Goal: Information Seeking & Learning: Understand process/instructions

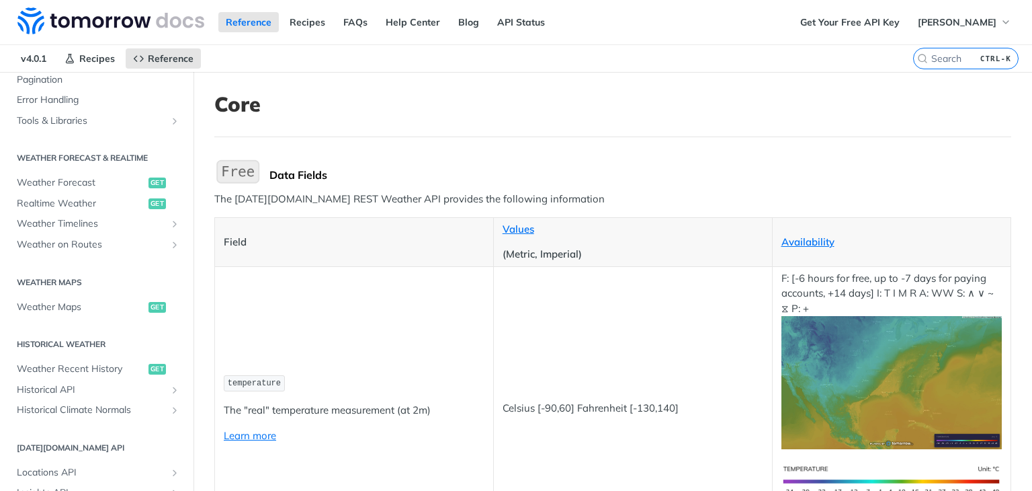
scroll to position [551, 0]
click at [118, 368] on span "Weather Recent History" at bounding box center [81, 368] width 128 height 13
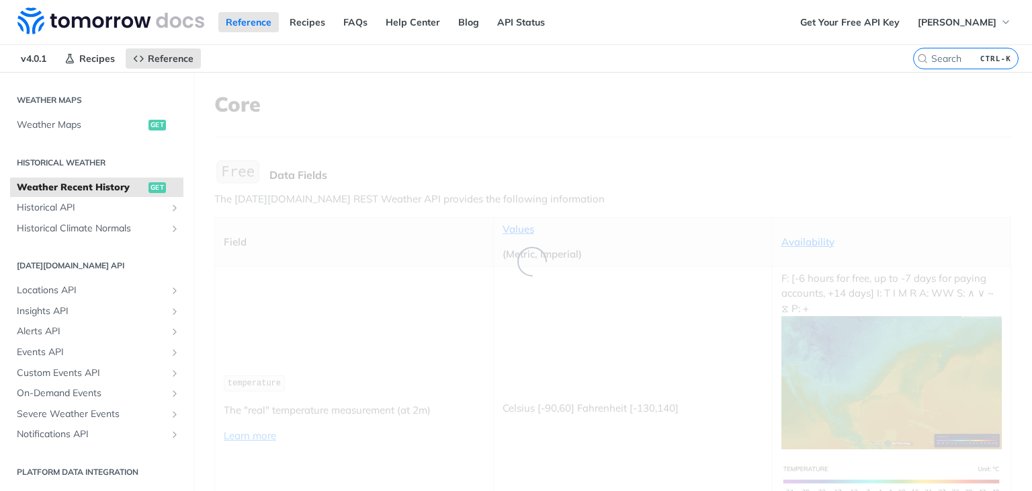
scroll to position [221, 0]
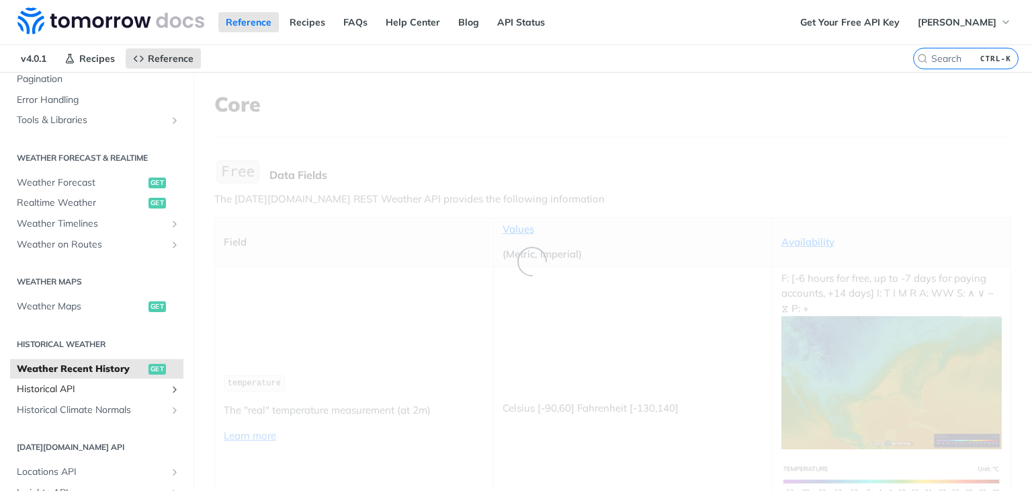
click at [136, 392] on span "Historical API" at bounding box center [91, 388] width 149 height 13
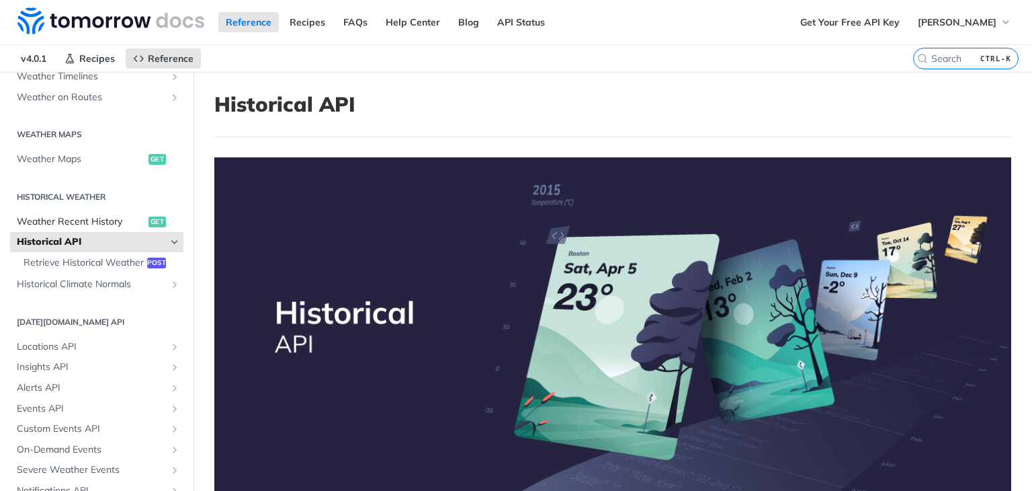
scroll to position [371, 0]
click at [134, 351] on span "Locations API" at bounding box center [91, 343] width 149 height 13
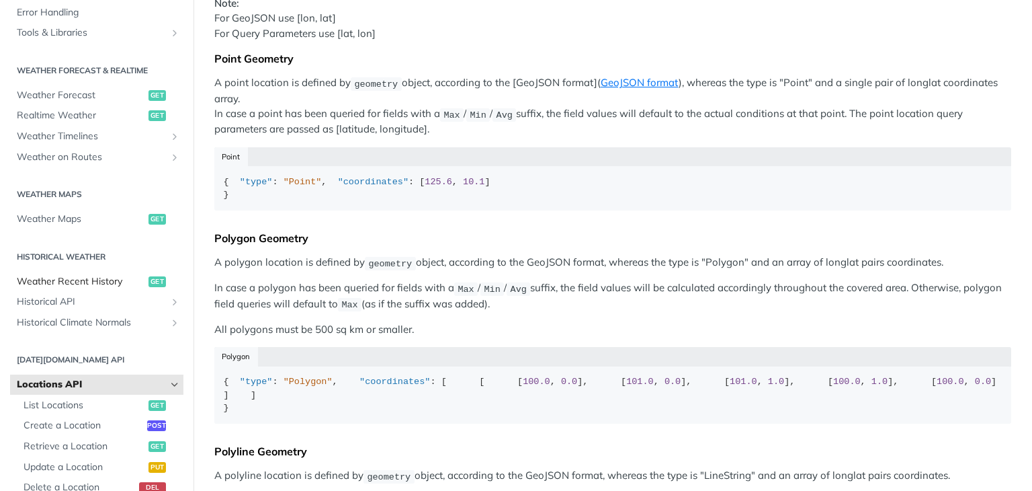
scroll to position [236, 0]
click at [110, 288] on link "Weather Recent History get" at bounding box center [96, 282] width 173 height 20
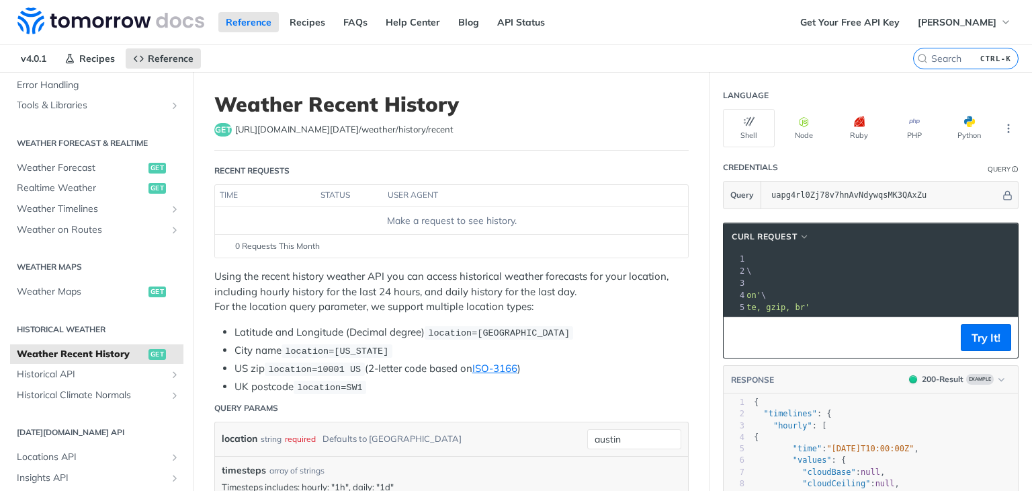
scroll to position [0, 264]
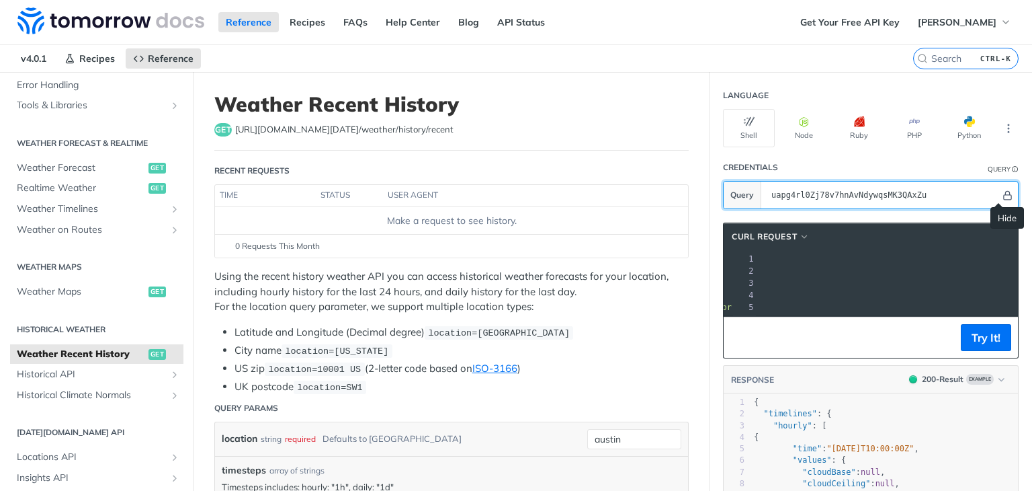
click at [1004, 193] on icon "Hide" at bounding box center [1007, 195] width 7 height 9
click at [1004, 193] on icon "Show" at bounding box center [1008, 194] width 9 height 9
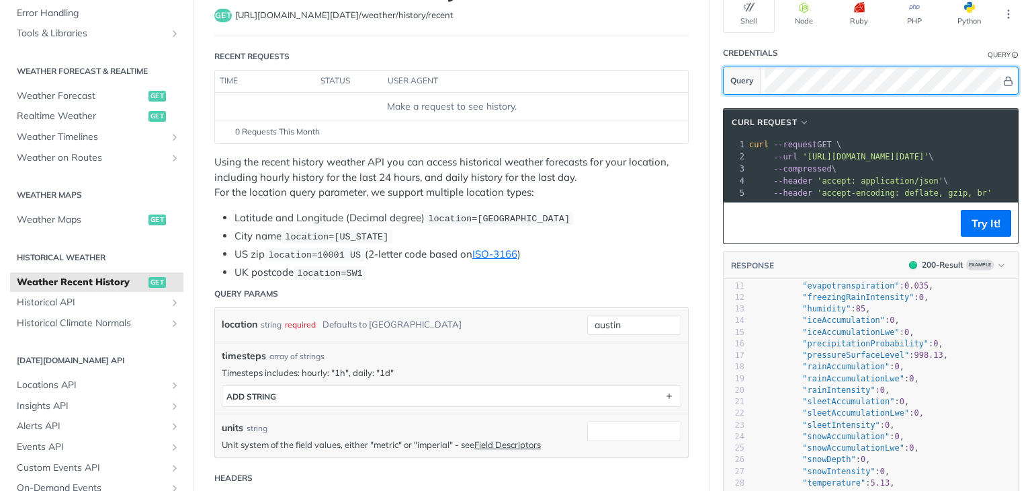
scroll to position [0, 0]
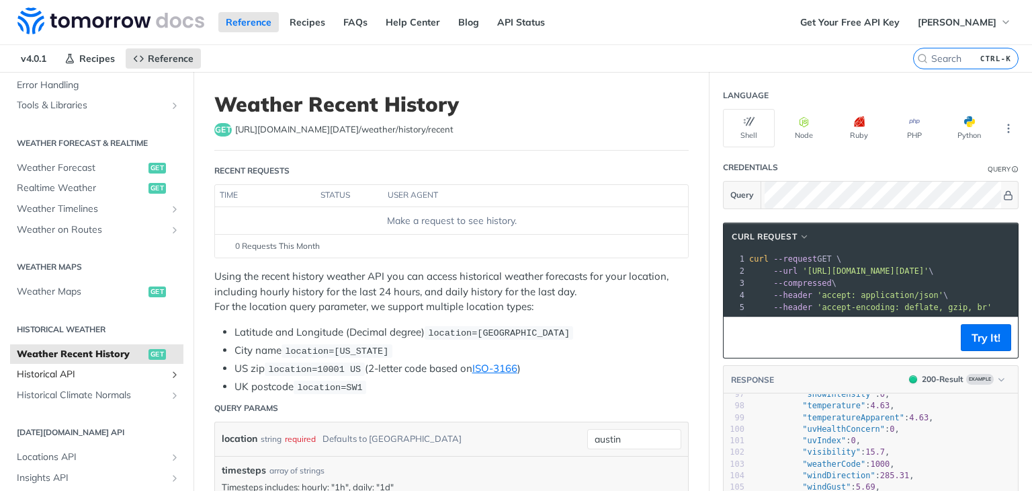
click at [108, 372] on span "Historical API" at bounding box center [91, 374] width 149 height 13
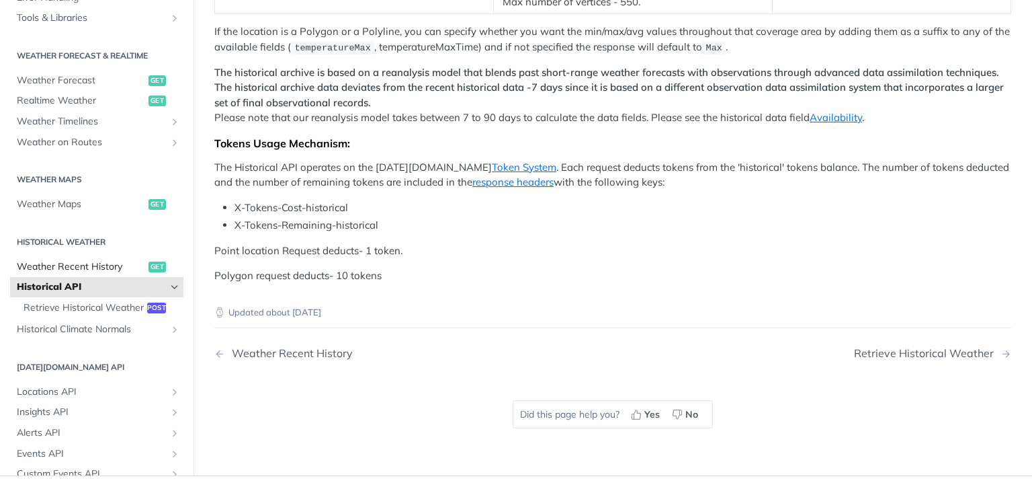
click at [112, 260] on span "Weather Recent History" at bounding box center [81, 266] width 128 height 13
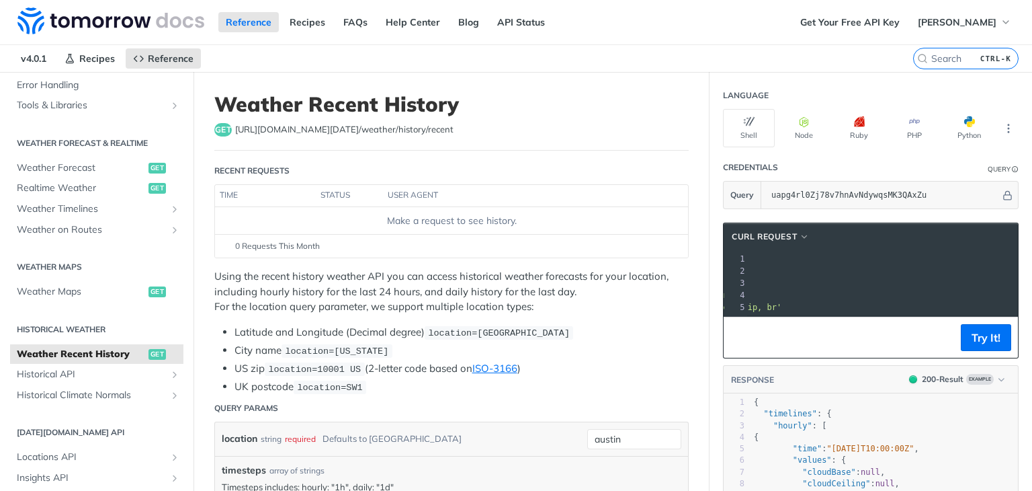
click at [718, 267] on span "'[URL][DOMAIN_NAME][DATE]'" at bounding box center [655, 270] width 126 height 9
click at [988, 350] on button "Try It!" at bounding box center [986, 337] width 50 height 27
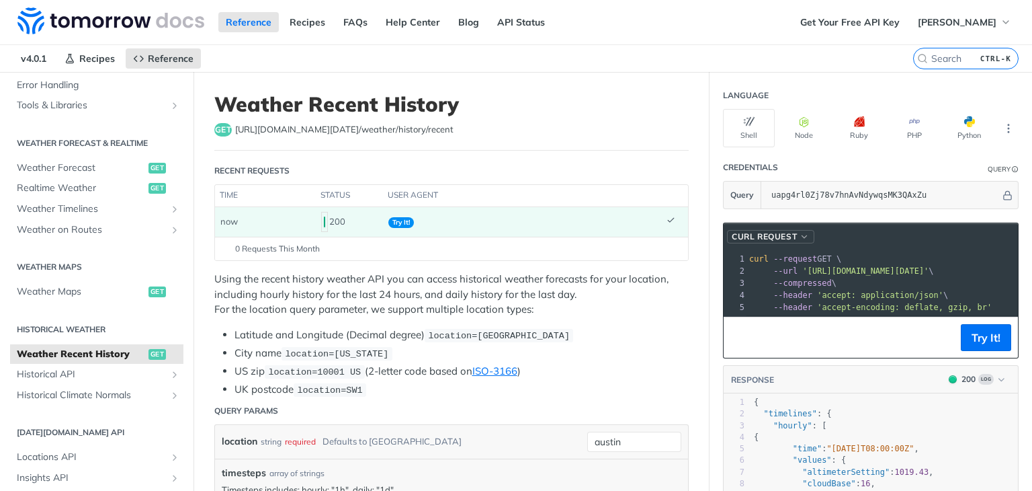
click at [800, 232] on span "button" at bounding box center [805, 236] width 10 height 9
click at [800, 235] on span "button" at bounding box center [805, 236] width 10 height 9
click at [843, 278] on pre "--compressed \" at bounding box center [1015, 283] width 537 height 12
click at [847, 272] on span "'[URL][DOMAIN_NAME][DATE]'" at bounding box center [865, 270] width 126 height 9
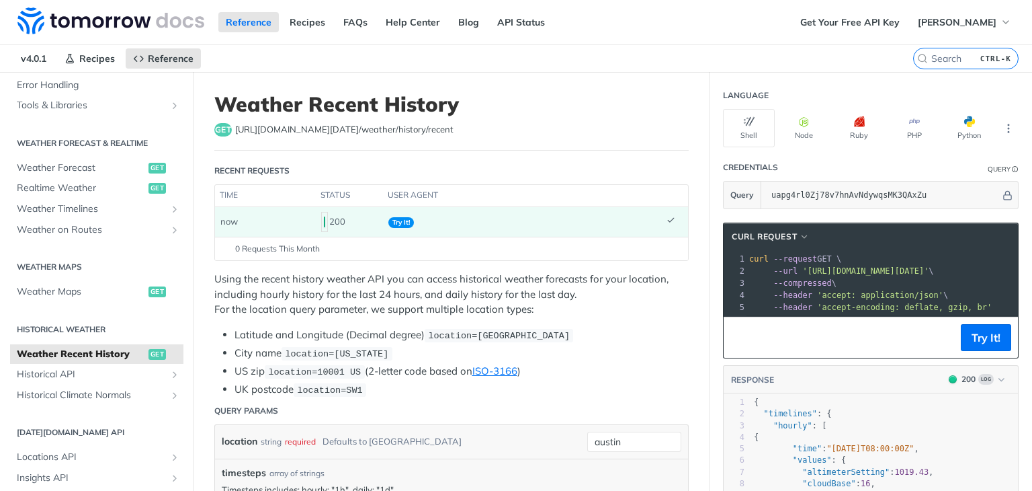
click at [668, 224] on td at bounding box center [674, 222] width 27 height 30
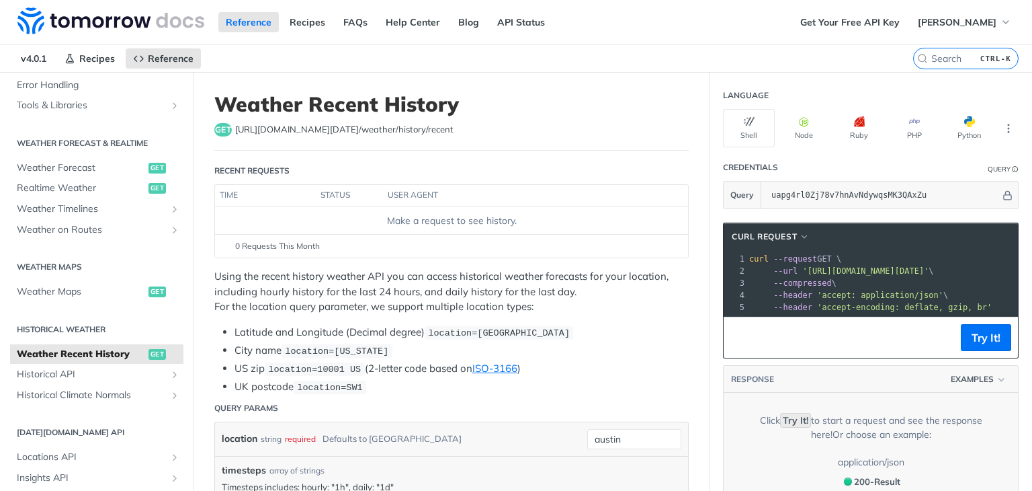
click at [652, 224] on div "Make a request to see history." at bounding box center [451, 221] width 462 height 14
click at [436, 132] on div "get https://api.tomorrow.io/v4 /weather/history/recent" at bounding box center [451, 129] width 474 height 13
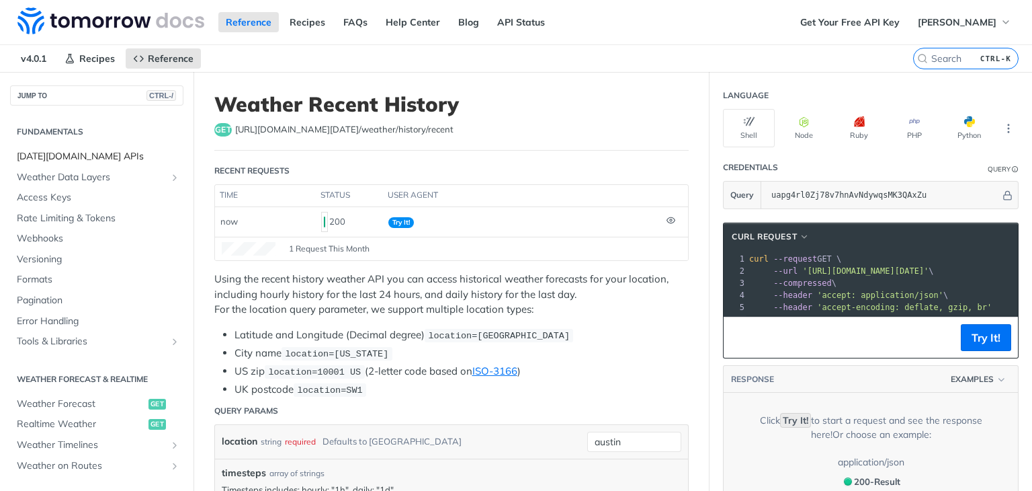
click at [75, 154] on span "[DATE][DOMAIN_NAME] APIs" at bounding box center [98, 156] width 163 height 13
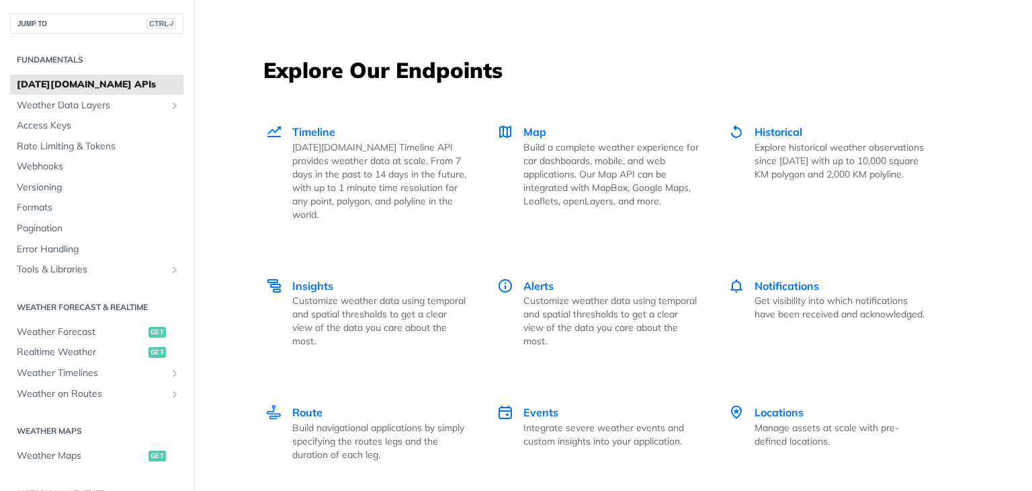
scroll to position [1819, 0]
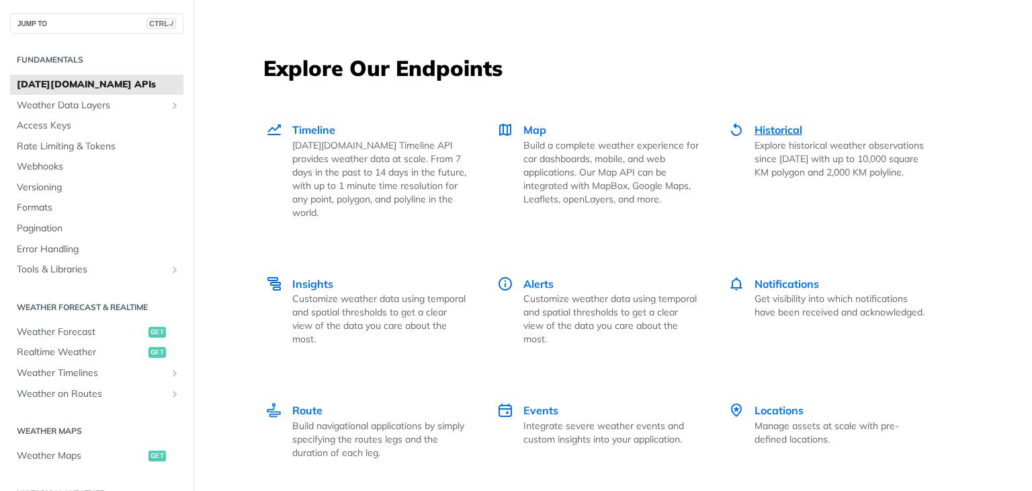
click at [798, 132] on span "Historical" at bounding box center [779, 129] width 48 height 13
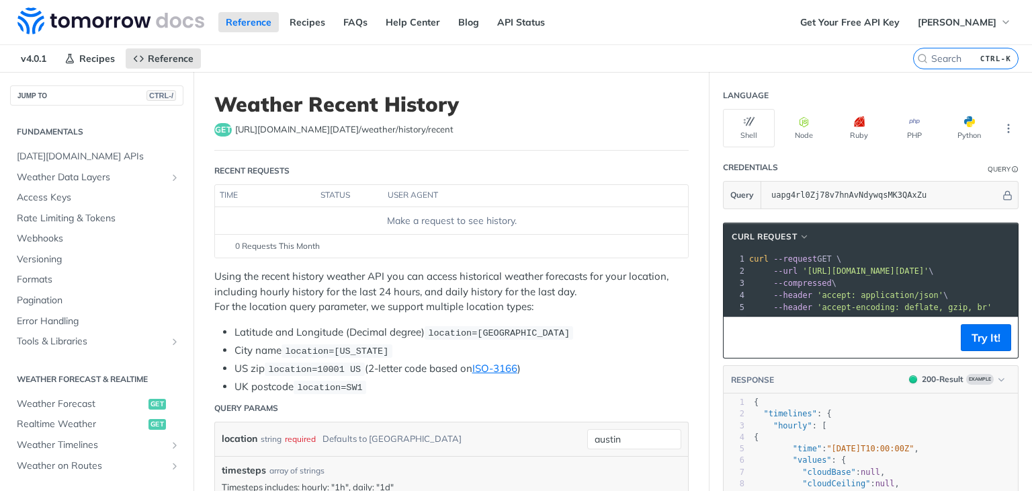
scroll to position [333, 0]
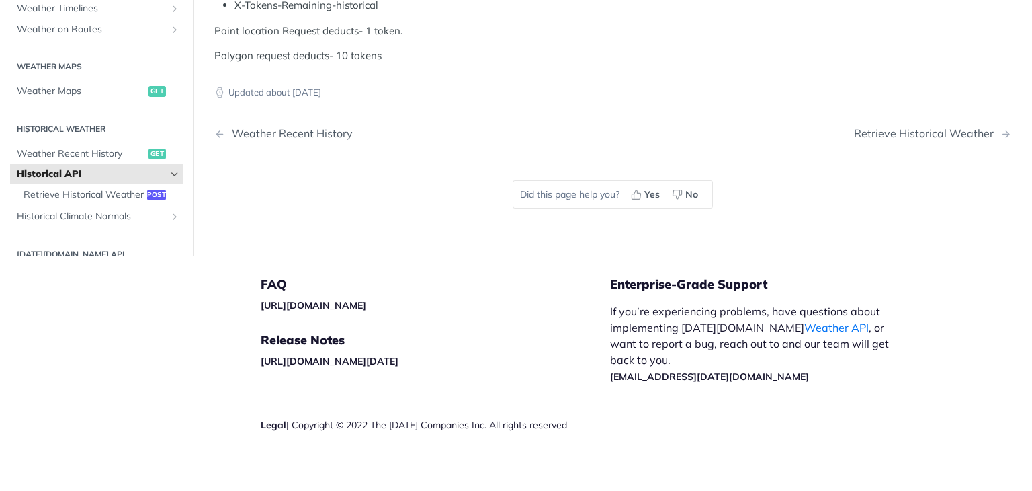
scroll to position [128, 0]
click at [67, 189] on span "Retrieve Historical Weather" at bounding box center [84, 195] width 120 height 13
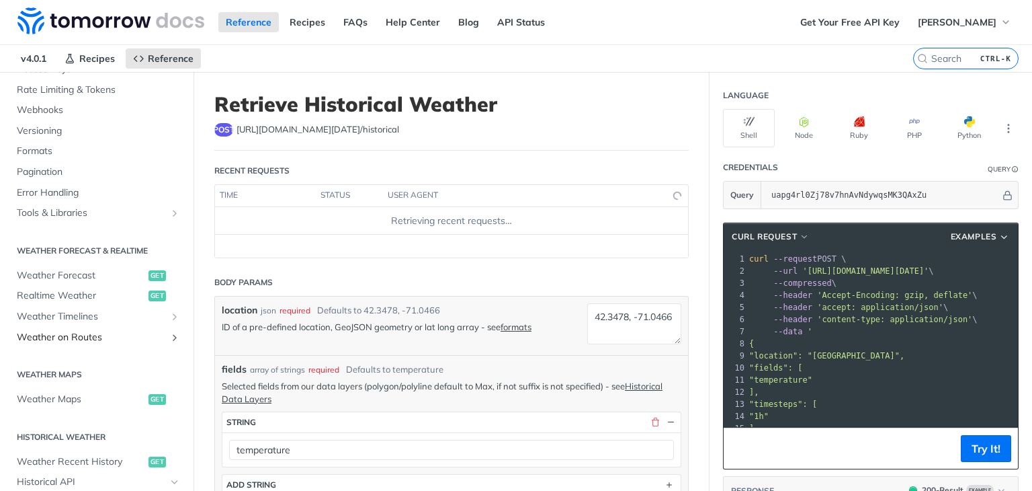
scroll to position [287, 0]
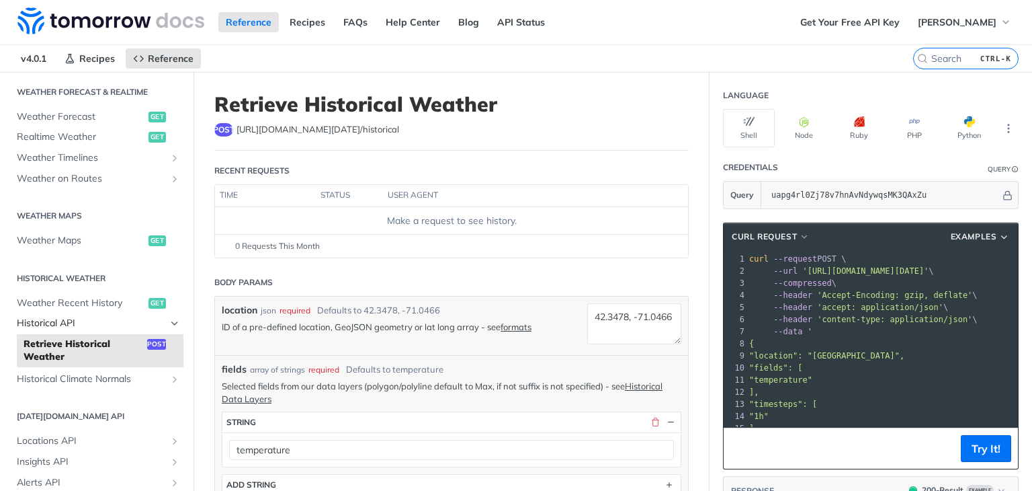
click at [89, 317] on span "Historical API" at bounding box center [91, 323] width 149 height 13
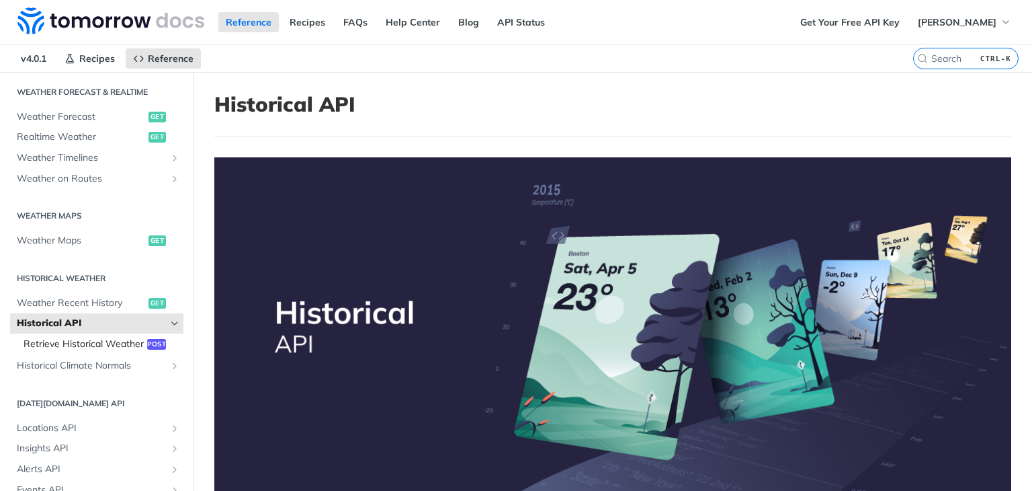
click at [103, 347] on span "Retrieve Historical Weather" at bounding box center [84, 343] width 120 height 13
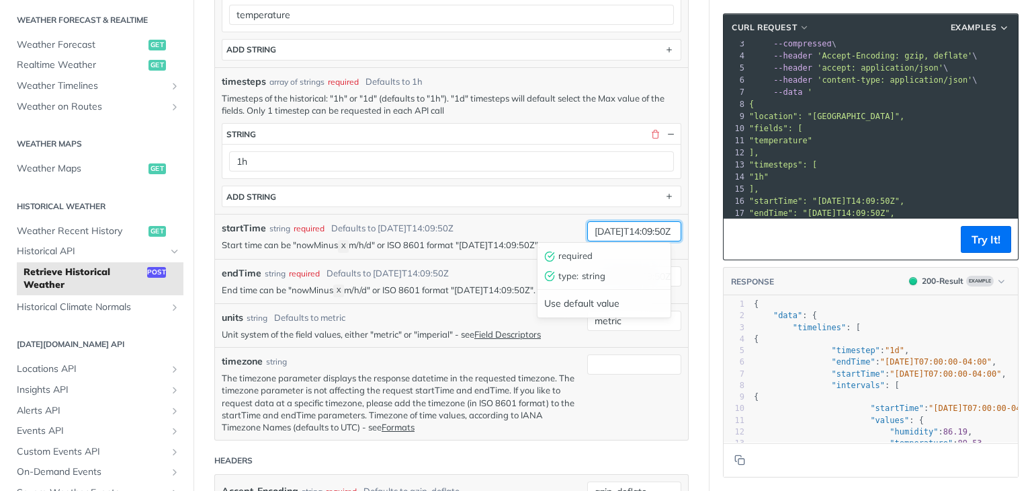
click at [618, 223] on input "2019-03-20T14:09:50Z" at bounding box center [634, 231] width 94 height 20
click at [631, 229] on input "2019-03-20T14:09:50Z" at bounding box center [634, 231] width 94 height 20
click at [501, 224] on div "startTime string required Defaults to 2019-03-20T14:09:50Z" at bounding box center [401, 228] width 359 height 14
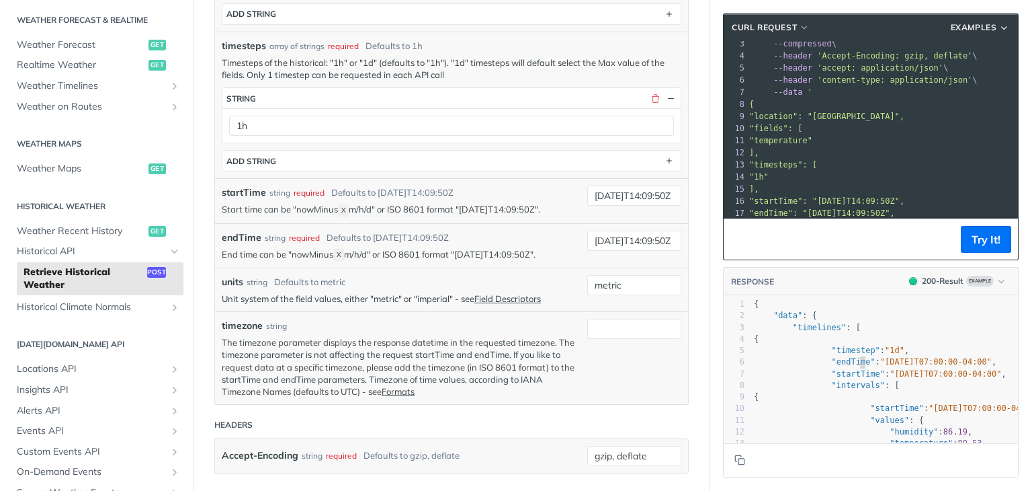
click at [849, 358] on span ""endTime"" at bounding box center [854, 361] width 44 height 9
click at [634, 276] on input "metric" at bounding box center [634, 285] width 94 height 20
type input "metric"
click at [530, 253] on p "End time can be "nowMinus X m/h/d" or ISO 8601 format "2019-03-20T14:09:50Z"." at bounding box center [401, 254] width 359 height 13
